Goal: Task Accomplishment & Management: Manage account settings

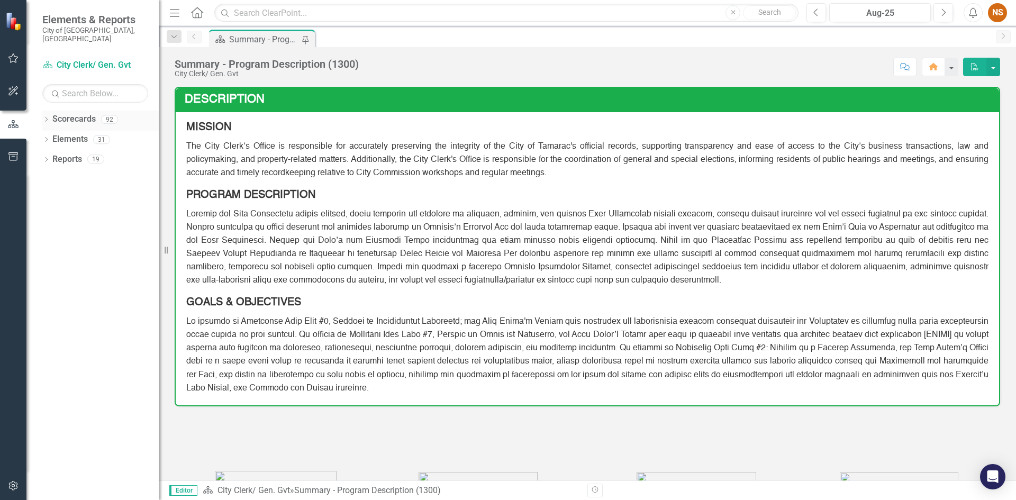
click at [44, 118] on icon "Dropdown" at bounding box center [45, 121] width 7 height 6
click at [55, 136] on icon "Dropdown" at bounding box center [52, 139] width 8 height 6
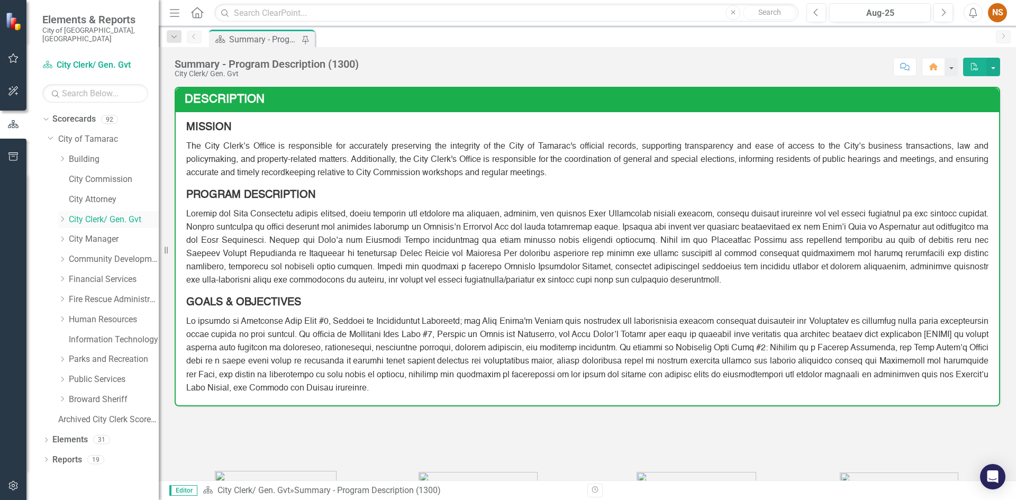
click at [64, 216] on icon "Dropdown" at bounding box center [62, 219] width 8 height 6
click at [105, 274] on link "Records Management Program" at bounding box center [118, 280] width 79 height 12
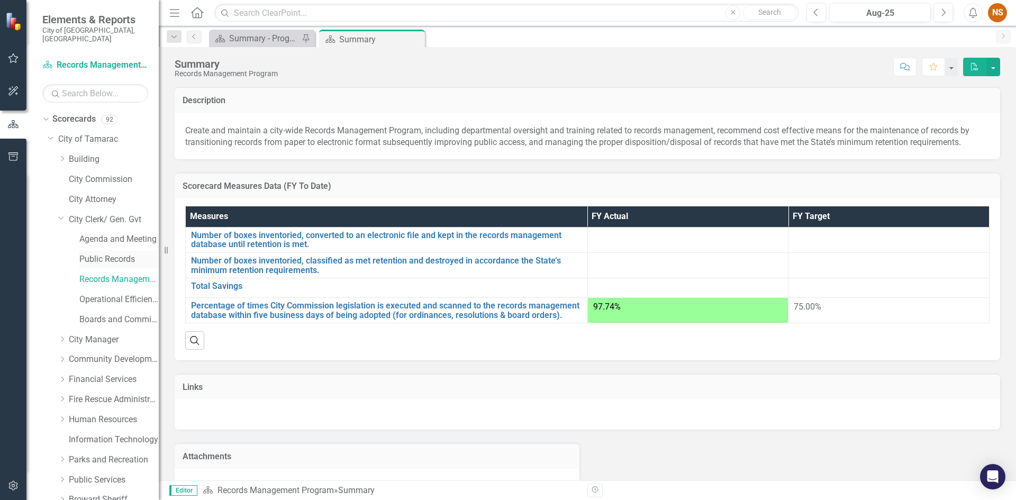
click at [108, 254] on link "Public Records" at bounding box center [118, 260] width 79 height 12
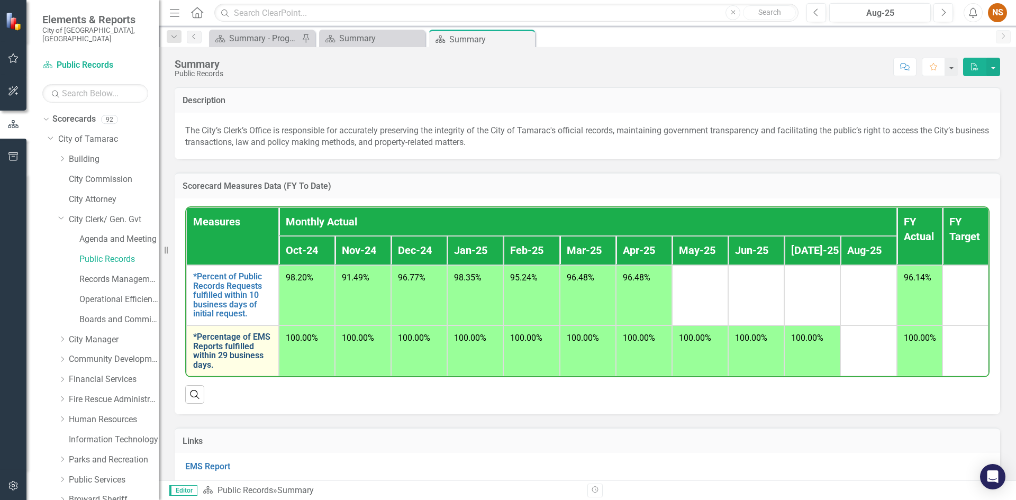
click at [220, 357] on link "*Percentage of EMS Reports fulfilled within 29 business days." at bounding box center [232, 350] width 79 height 37
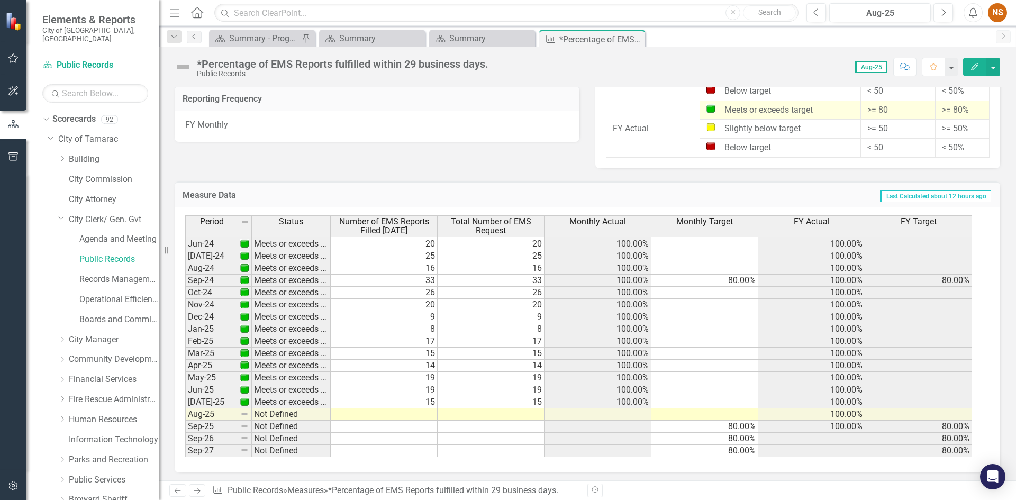
scroll to position [957, 0]
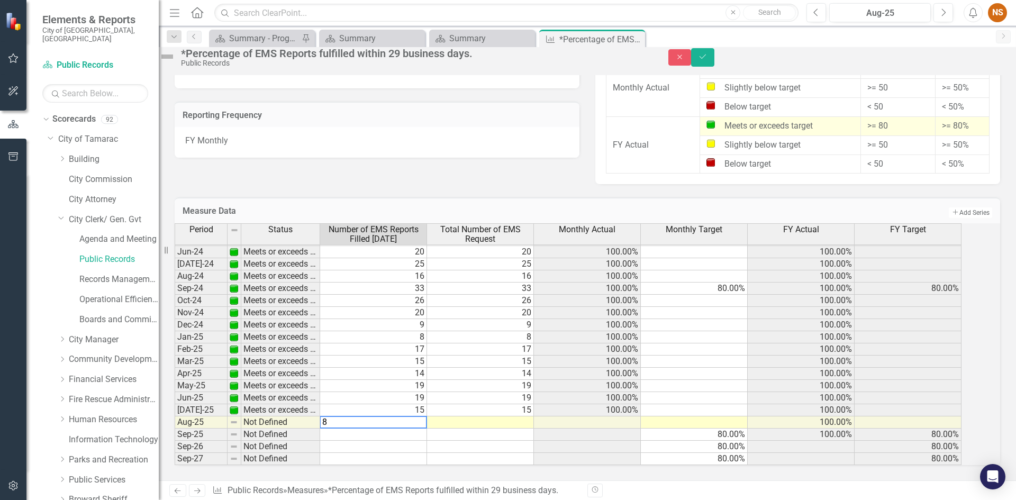
drag, startPoint x: 477, startPoint y: 407, endPoint x: 484, endPoint y: 408, distance: 7.0
click at [175, 407] on div "Period Status Number of EMS Reports Filled [DATE] Total Number of EMS Request M…" at bounding box center [175, 266] width 0 height 400
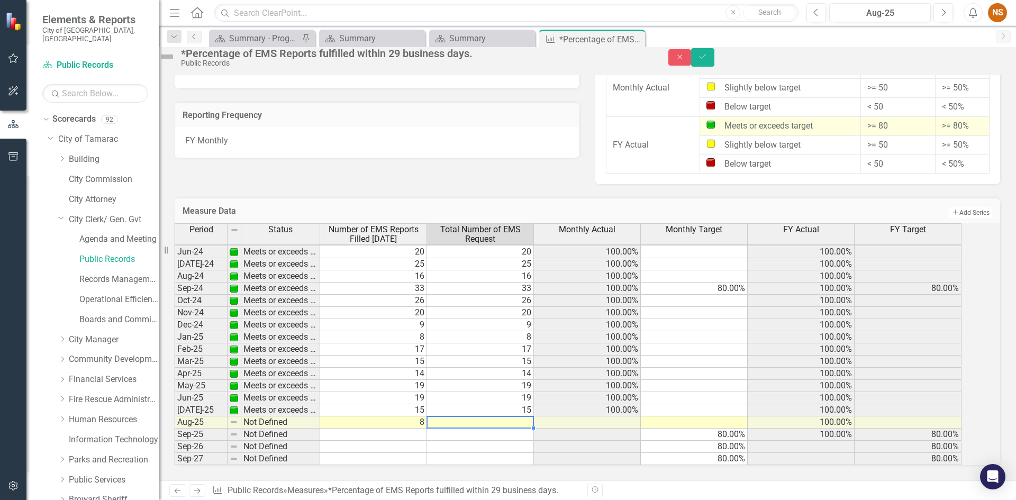
type textarea "9"
click at [708, 60] on icon "Save" at bounding box center [703, 56] width 10 height 7
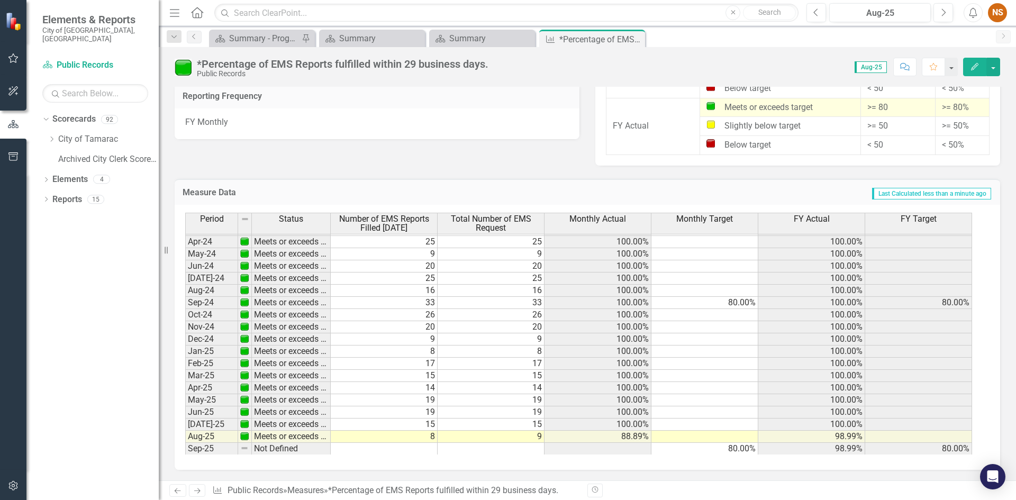
scroll to position [389, 0]
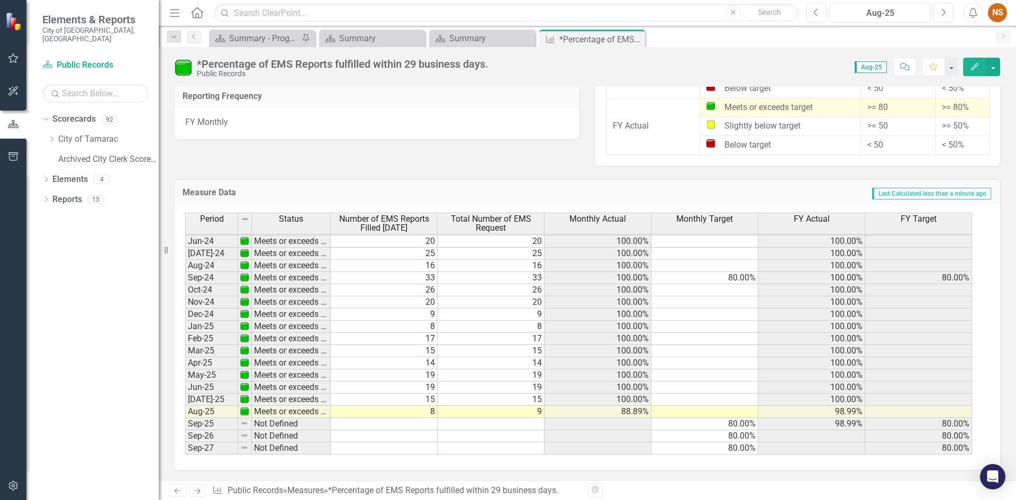
click at [694, 64] on div "Score: 0.00 Aug-25 Completed Comment Favorite Edit" at bounding box center [747, 67] width 507 height 18
click at [56, 135] on div "Dropdown" at bounding box center [53, 139] width 11 height 9
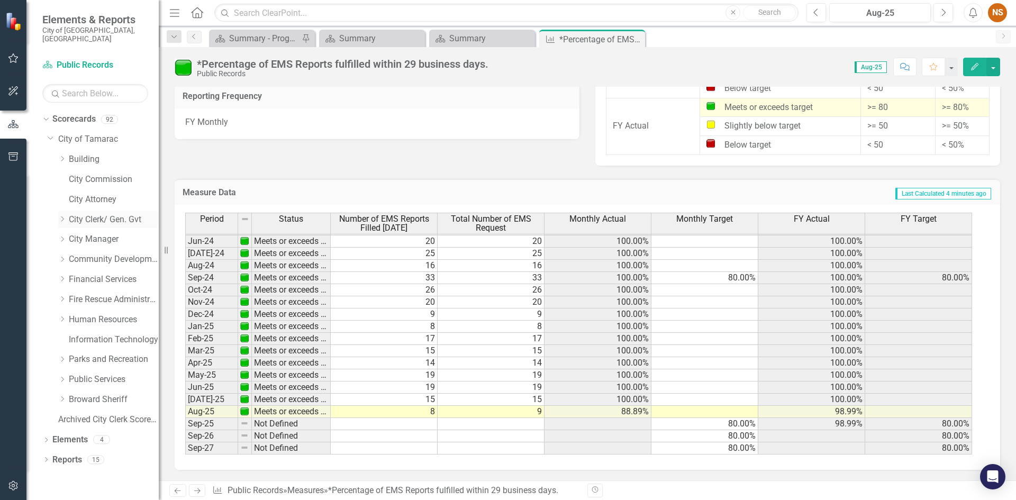
click at [66, 216] on icon "Dropdown" at bounding box center [62, 219] width 8 height 6
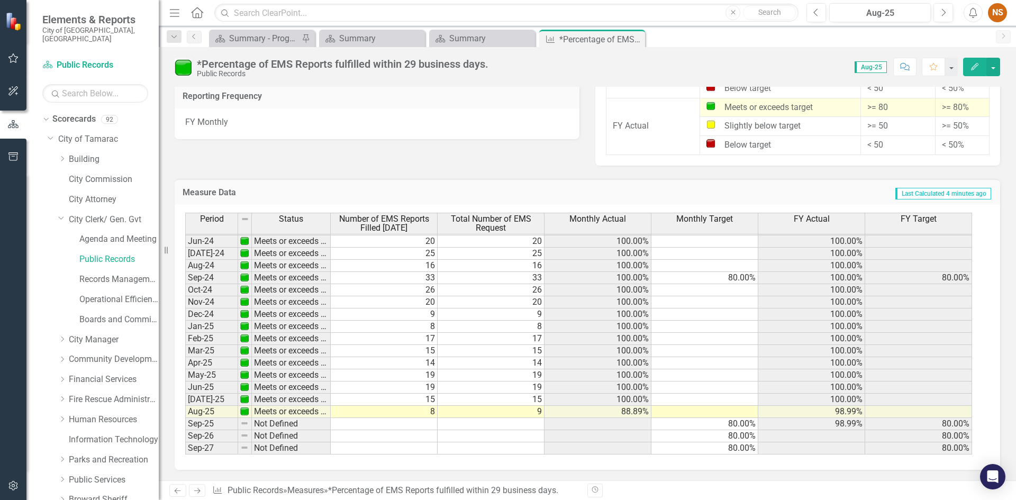
drag, startPoint x: 411, startPoint y: 165, endPoint x: 411, endPoint y: 192, distance: 27.0
click at [589, 170] on div "Measure Data Last Calculated 5 minutes ago Period Status Number of EMS Reports …" at bounding box center [588, 318] width 842 height 304
drag, startPoint x: 716, startPoint y: 64, endPoint x: 710, endPoint y: 65, distance: 5.8
click at [710, 64] on div "Score: 0.00 Aug-25 Completed Comment Favorite Edit" at bounding box center [747, 67] width 507 height 18
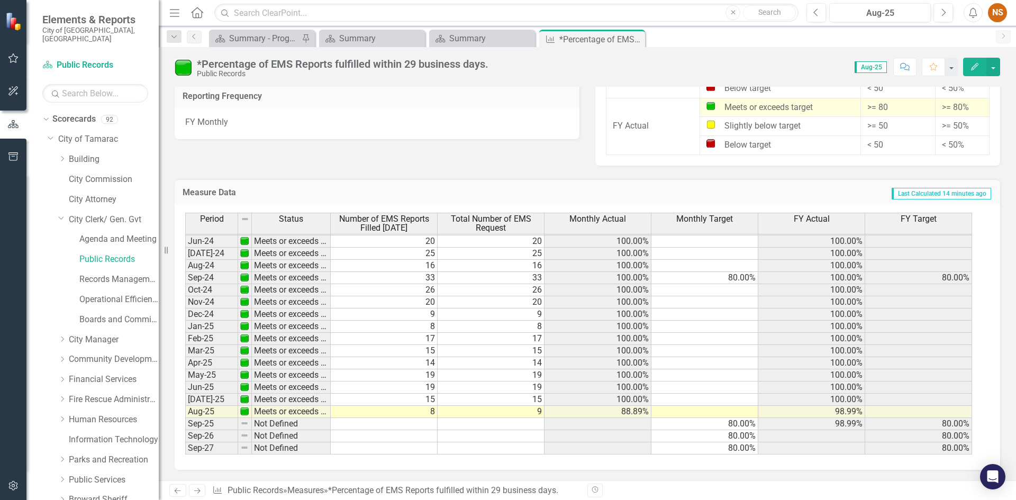
click at [756, 58] on div "Score: 0.00 Aug-25 Completed Comment Favorite Edit" at bounding box center [747, 67] width 507 height 18
